Goal: Submit feedback/report problem: Submit feedback/report problem

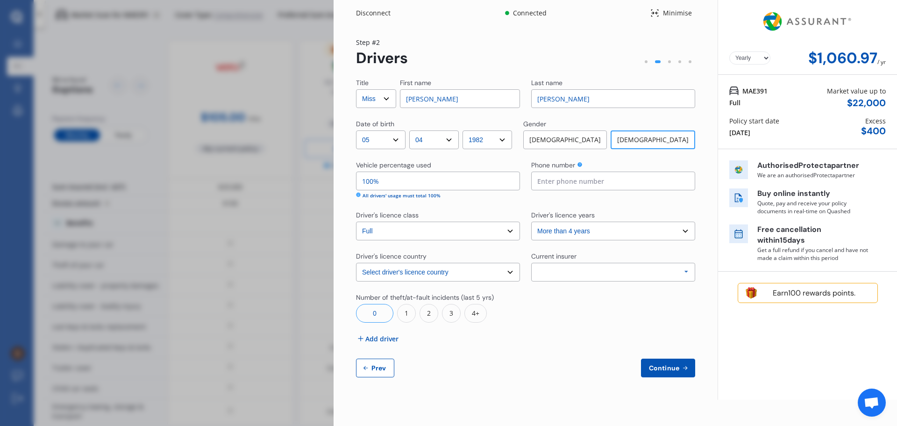
select select "Miss"
select select "05"
select select "04"
select select "1982"
select select "full"
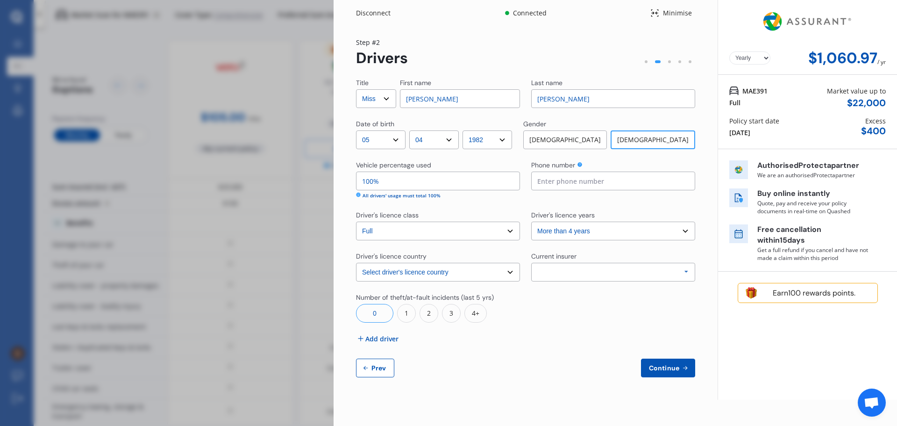
select select "more than 4 years"
select select "[GEOGRAPHIC_DATA]"
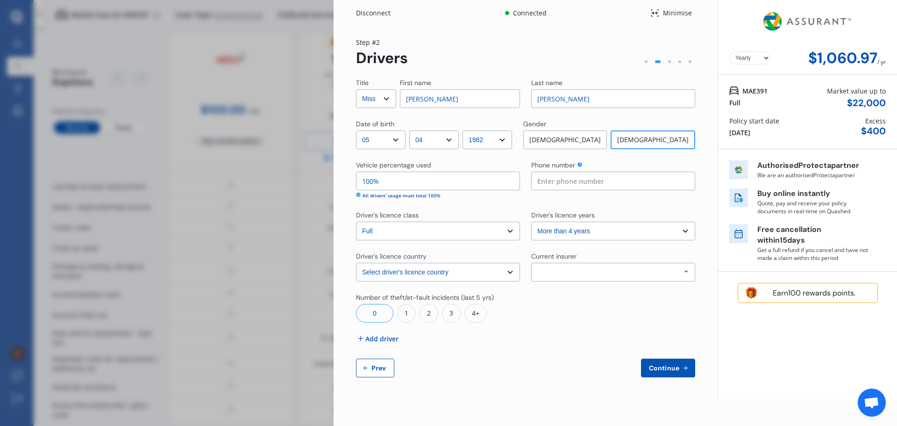
click at [285, 25] on div "Disconnect Connected Minimise Yearly Monthly $1,060.97 / yr Step # 2 Drivers Ti…" at bounding box center [448, 213] width 897 height 426
click at [638, 375] on div "Yearly Monthly $1,060.97 / yr Step # 2 Drivers Title Select Mr Mrs Miss Ms Dr F…" at bounding box center [526, 212] width 384 height 373
click at [373, 363] on button "Prev" at bounding box center [375, 367] width 38 height 19
select select "full"
select select "0"
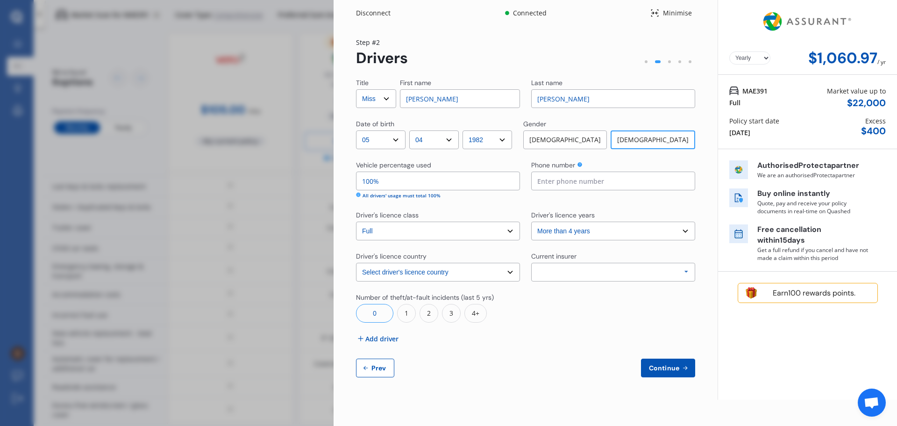
select select "On own property"
select select "[GEOGRAPHIC_DATA]"
select select "15000"
select select "NISSAN"
select select "QASHQAI"
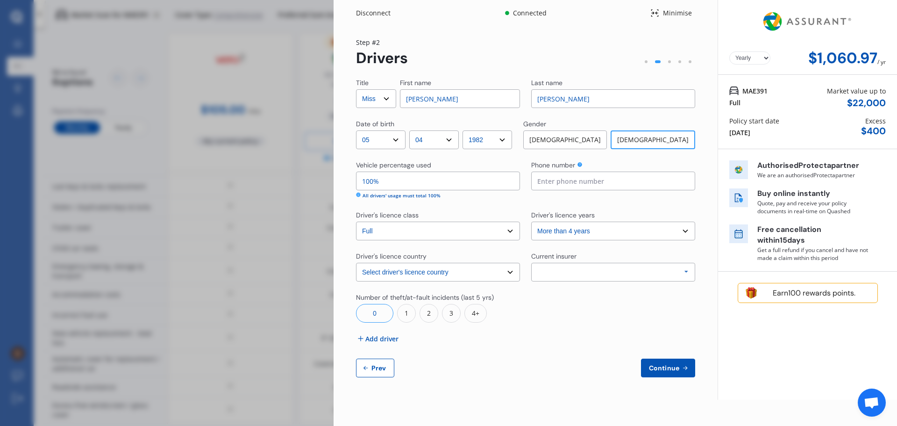
select select "(ALL OTHER)"
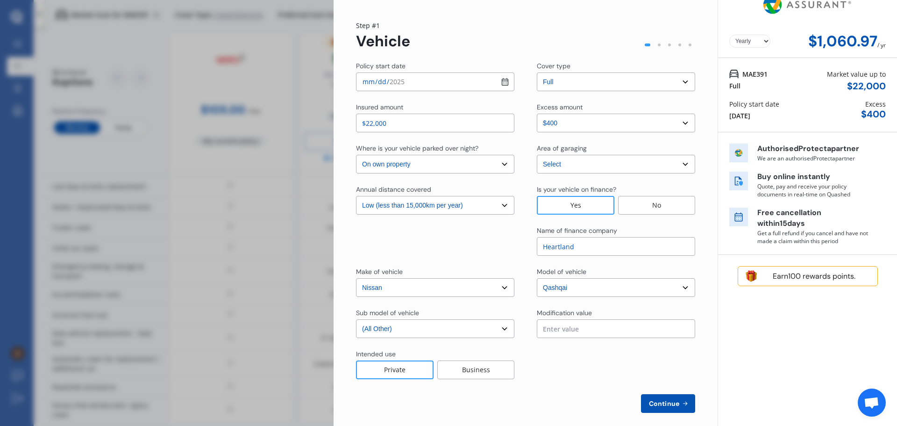
scroll to position [26, 0]
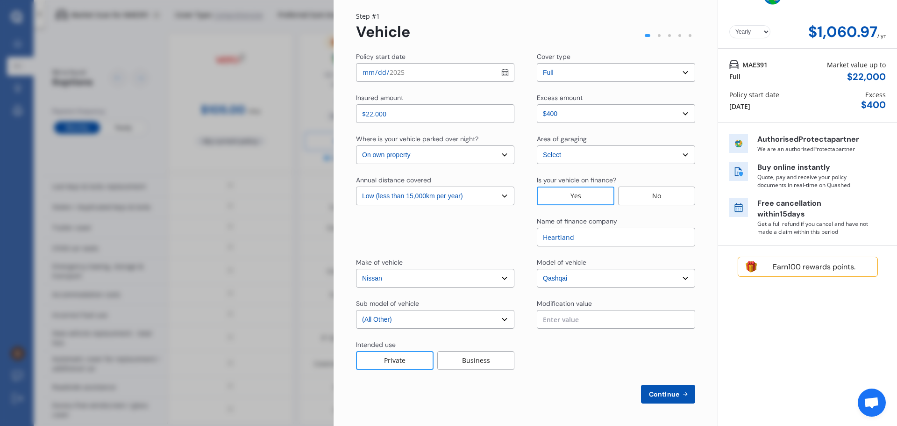
drag, startPoint x: 258, startPoint y: 263, endPoint x: 253, endPoint y: 263, distance: 5.2
click at [255, 263] on div "Disconnect Connected Minimise Yearly Monthly $1,060.97 / yr Step # 1 Vehicle Po…" at bounding box center [448, 213] width 897 height 426
drag, startPoint x: 251, startPoint y: 254, endPoint x: 413, endPoint y: 83, distance: 235.1
click at [253, 250] on div "Disconnect Connected Minimise Yearly Monthly $1,060.97 / yr Step # 1 Vehicle Po…" at bounding box center [448, 213] width 897 height 426
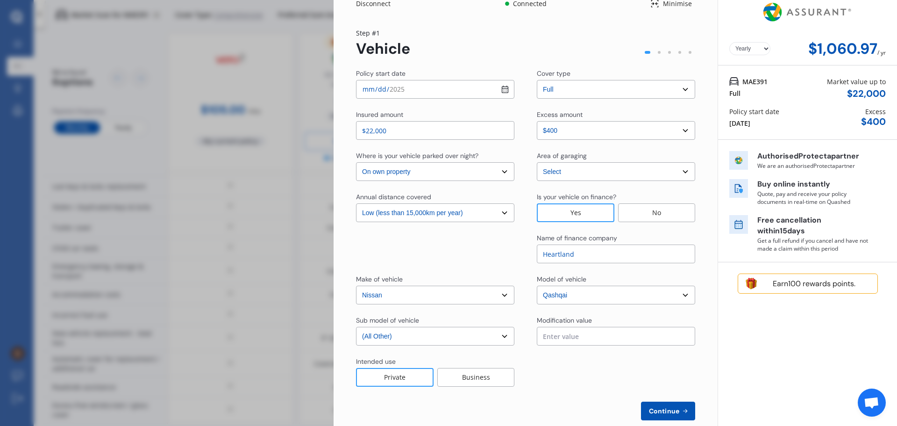
scroll to position [0, 0]
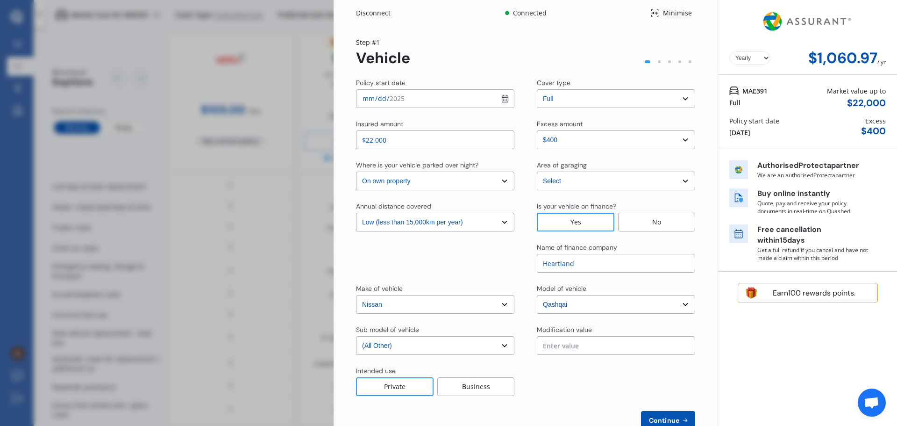
click at [368, 9] on div "Disconnect" at bounding box center [378, 12] width 45 height 9
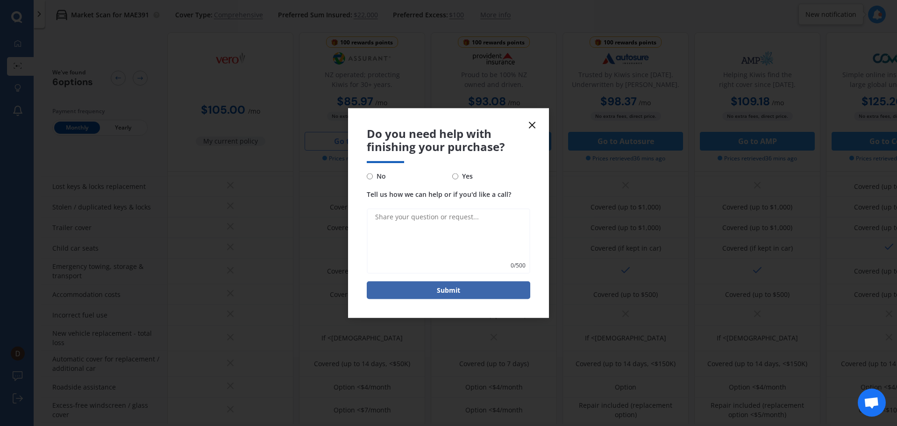
click at [371, 175] on input "No" at bounding box center [370, 176] width 6 height 6
radio input "true"
click at [407, 287] on button "Submit" at bounding box center [449, 290] width 164 height 18
click at [427, 233] on textarea "Tell us how we can help or if you'd like a call?" at bounding box center [449, 240] width 164 height 65
type textarea "went with tower"
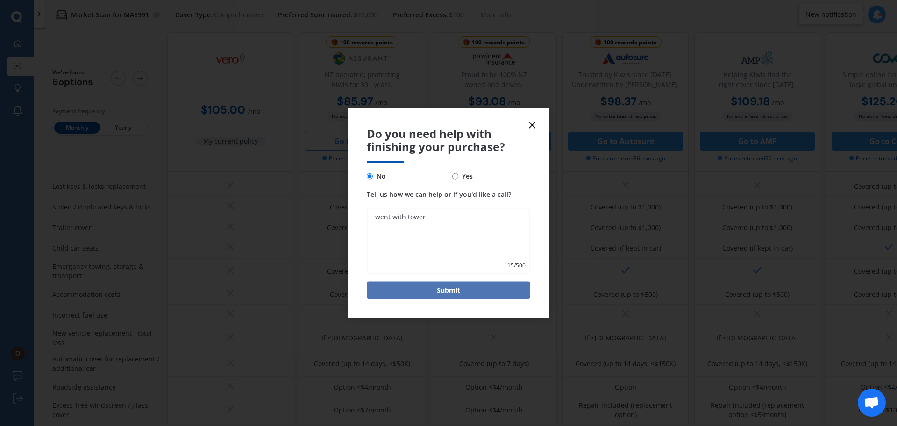
click at [460, 295] on button "Submit" at bounding box center [449, 290] width 164 height 18
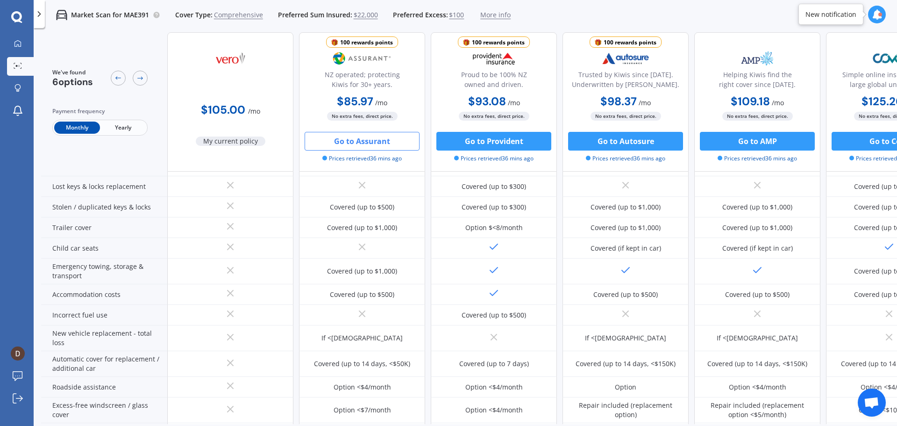
click at [502, 14] on span "More info" at bounding box center [495, 14] width 30 height 9
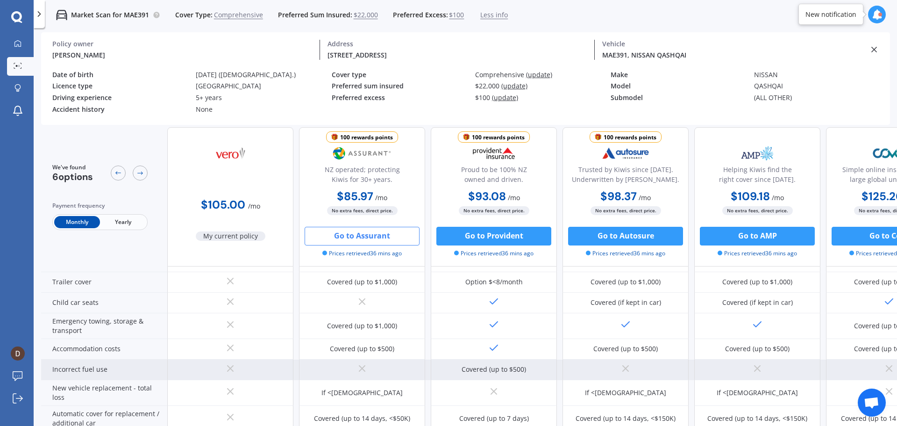
scroll to position [234, 0]
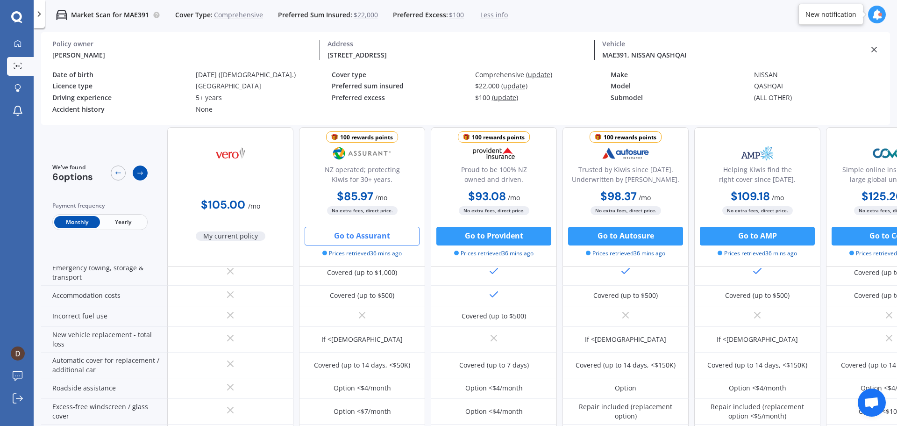
click at [143, 173] on icon at bounding box center [139, 172] width 7 height 7
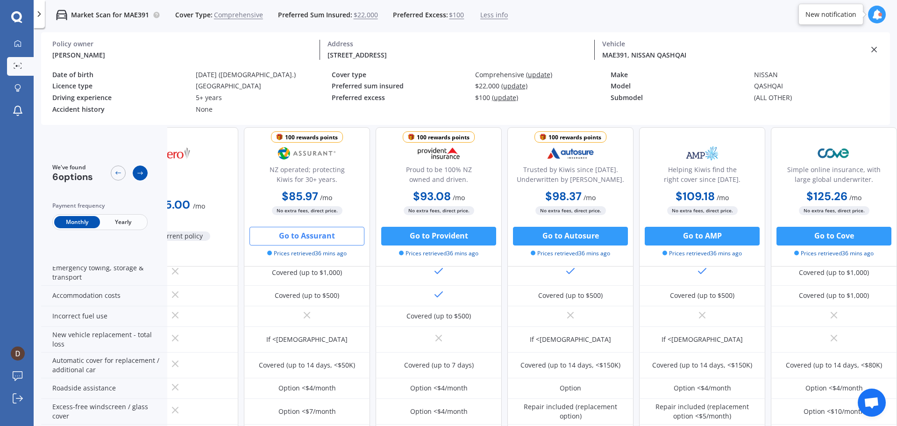
click at [143, 173] on icon at bounding box center [139, 172] width 7 height 7
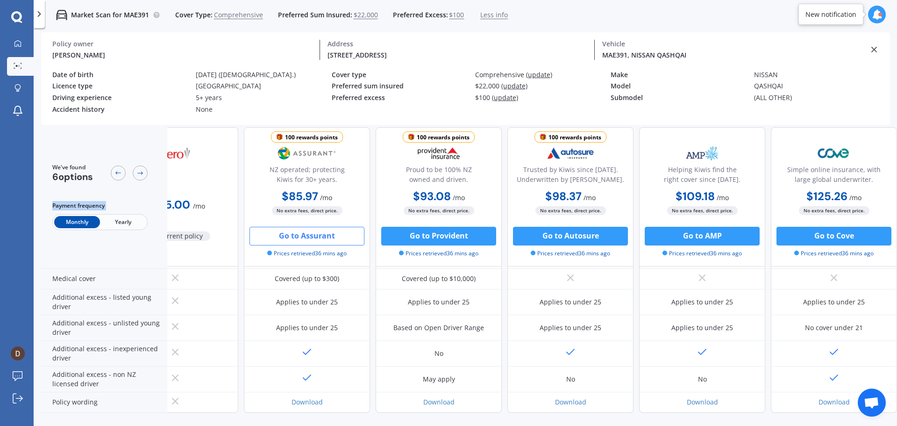
scroll to position [468, 60]
